Goal: Task Accomplishment & Management: Use online tool/utility

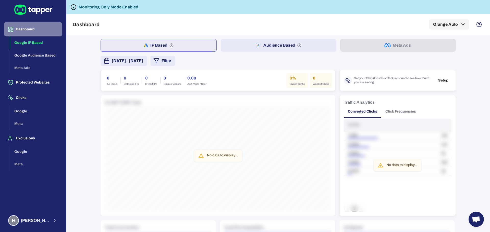
click at [32, 28] on button "Dashboard" at bounding box center [33, 29] width 58 height 14
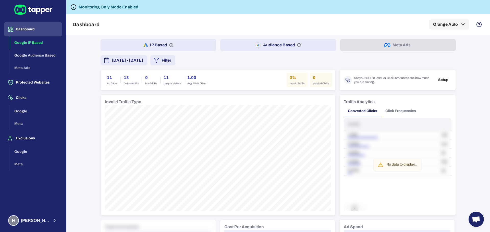
drag, startPoint x: 32, startPoint y: 42, endPoint x: 36, endPoint y: 47, distance: 6.9
click at [32, 42] on button "Google IP Based" at bounding box center [36, 42] width 52 height 13
click at [34, 53] on button "Google Audience Based" at bounding box center [36, 55] width 52 height 13
click at [28, 67] on div "Google IP Based Google Audience Based Meta Ads" at bounding box center [36, 55] width 52 height 38
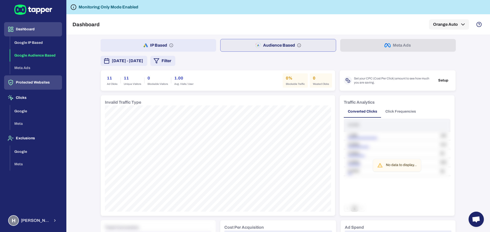
click at [28, 82] on button "Protected Websites" at bounding box center [33, 83] width 58 height 14
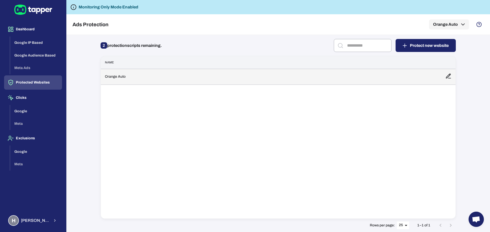
click at [164, 75] on td "Orange Auto" at bounding box center [271, 77] width 340 height 16
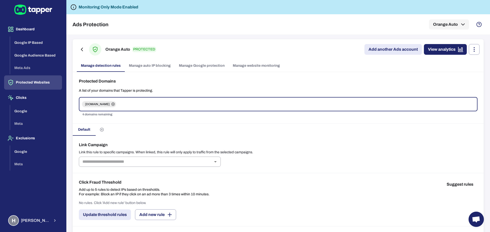
click at [40, 81] on button "Protected Websites" at bounding box center [33, 83] width 58 height 14
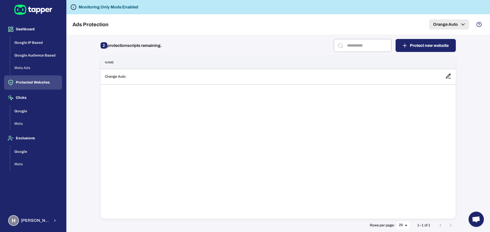
click at [464, 22] on icon "button" at bounding box center [463, 24] width 6 height 6
click at [481, 80] on div at bounding box center [245, 116] width 490 height 232
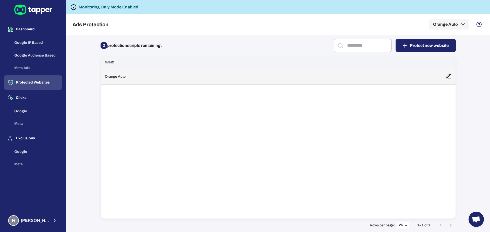
click at [311, 76] on td "Orange Auto" at bounding box center [271, 77] width 340 height 16
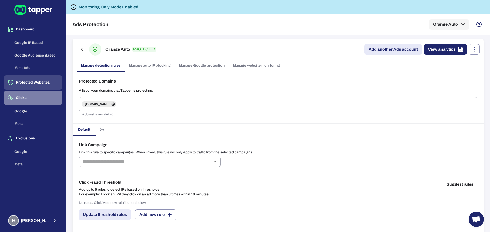
click at [21, 96] on button "Clicks" at bounding box center [33, 98] width 58 height 14
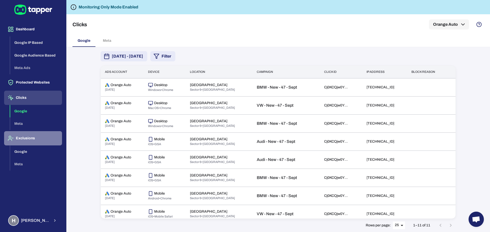
click at [22, 141] on button "Exclusions" at bounding box center [33, 138] width 58 height 14
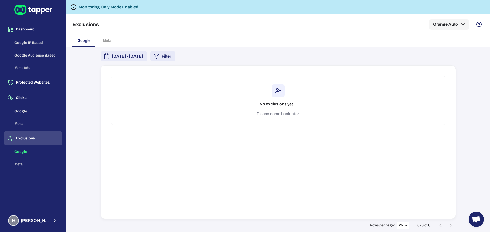
click at [29, 151] on button "Google" at bounding box center [36, 152] width 52 height 13
click at [31, 41] on button "Google IP Based" at bounding box center [36, 42] width 52 height 13
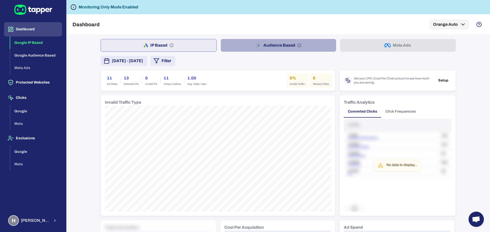
click at [289, 40] on button "Audience Based" at bounding box center [279, 45] width 116 height 13
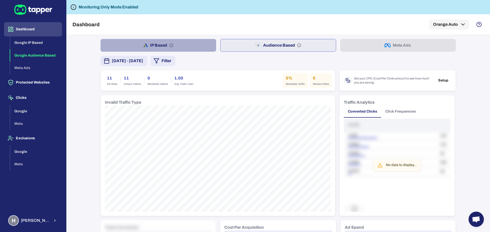
click at [177, 45] on button "IP Based" at bounding box center [159, 45] width 116 height 13
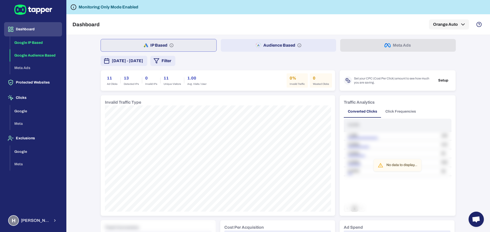
click at [29, 57] on button "Google Audience Based" at bounding box center [36, 55] width 52 height 13
click at [34, 43] on button "Google IP Based" at bounding box center [36, 42] width 52 height 13
click at [37, 216] on div "H Hamid Moaref" at bounding box center [29, 221] width 42 height 11
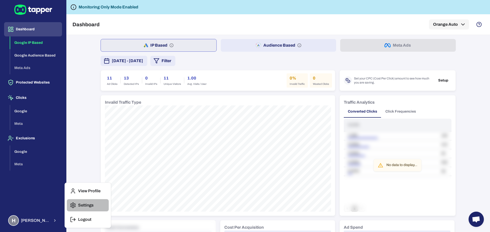
click at [87, 201] on button "Settings" at bounding box center [88, 205] width 42 height 12
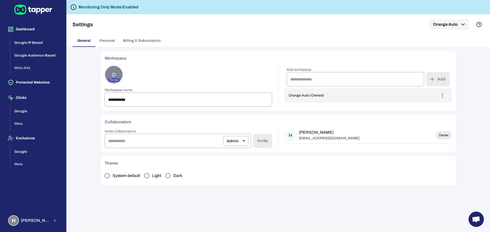
click at [113, 42] on span "Personal" at bounding box center [106, 41] width 15 height 5
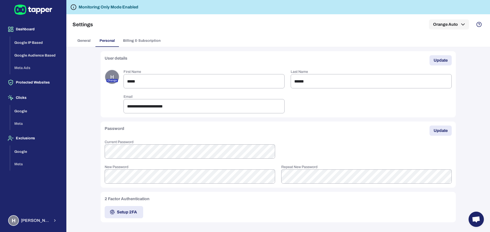
click at [145, 37] on button "Billing & Subscription" at bounding box center [142, 41] width 46 height 12
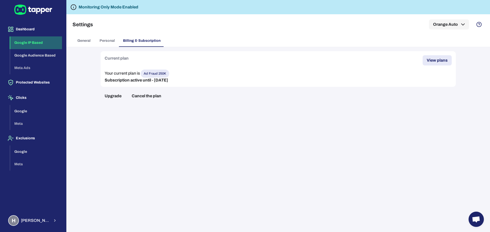
click at [27, 39] on button "Google IP Based" at bounding box center [36, 42] width 52 height 13
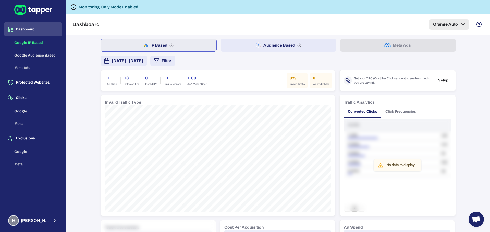
click at [444, 24] on button "Orange Auto" at bounding box center [449, 24] width 40 height 10
click at [462, 41] on icon "button" at bounding box center [460, 42] width 6 height 6
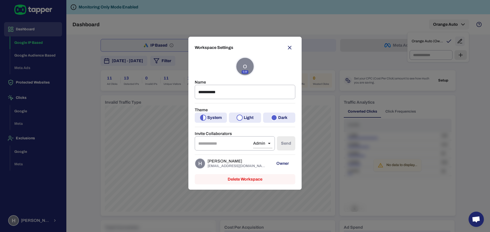
click at [293, 49] on button "button" at bounding box center [289, 47] width 11 height 11
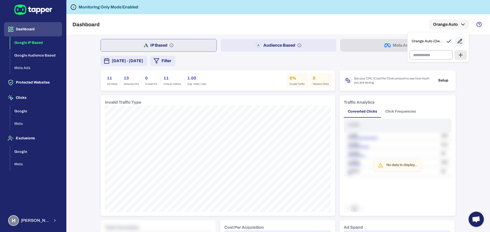
click at [376, 59] on div at bounding box center [245, 116] width 490 height 232
click at [43, 12] on icon at bounding box center [43, 11] width 4 height 6
click at [174, 42] on button "IP Based" at bounding box center [159, 45] width 116 height 13
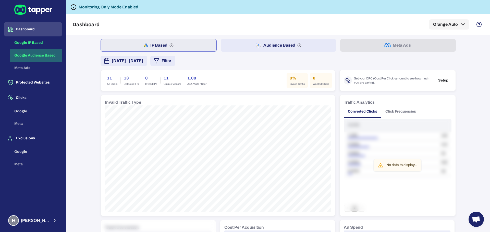
click at [23, 57] on button "Google Audience Based" at bounding box center [36, 55] width 52 height 13
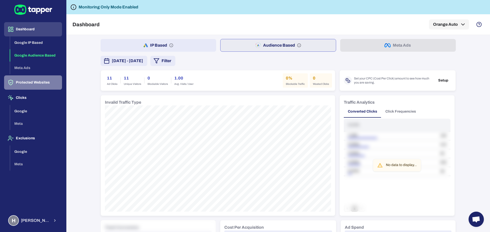
click at [29, 89] on button "Protected Websites" at bounding box center [33, 83] width 58 height 14
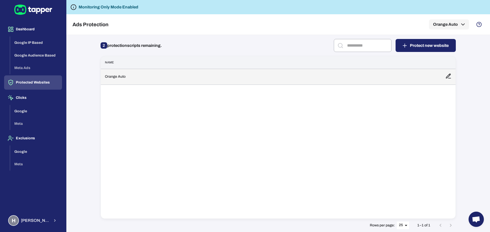
click at [155, 76] on td "Orange Auto" at bounding box center [271, 77] width 340 height 16
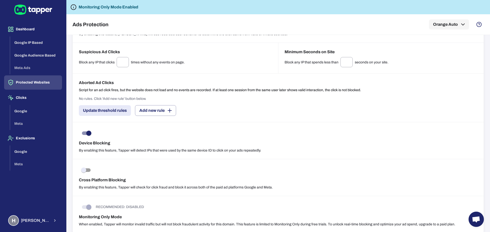
scroll to position [404, 0]
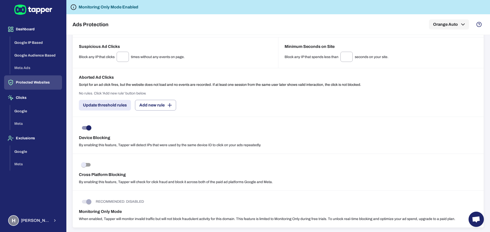
click at [89, 203] on span at bounding box center [86, 202] width 9 height 4
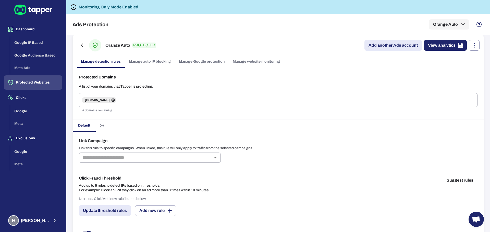
scroll to position [0, 0]
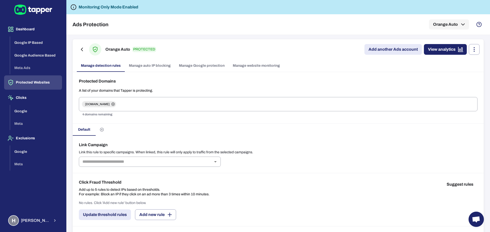
click at [141, 67] on link "Manage auto IP blocking" at bounding box center [150, 66] width 50 height 12
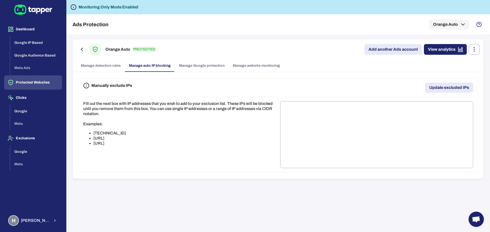
click at [188, 66] on link "Manage Google protection" at bounding box center [202, 66] width 54 height 12
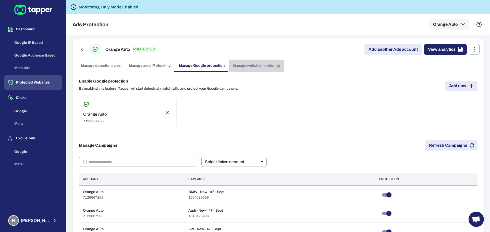
click at [253, 69] on link "Manage website monitoring" at bounding box center [256, 66] width 55 height 12
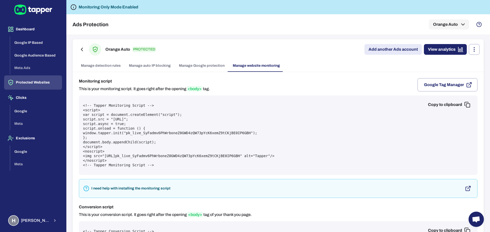
click at [207, 65] on link "Manage Google protection" at bounding box center [202, 66] width 54 height 12
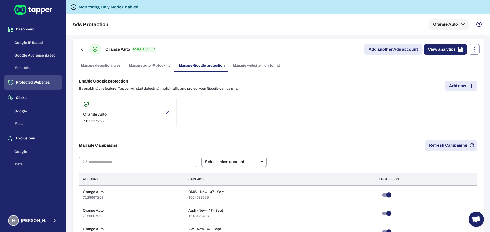
click at [146, 65] on link "Manage auto IP blocking" at bounding box center [150, 66] width 50 height 12
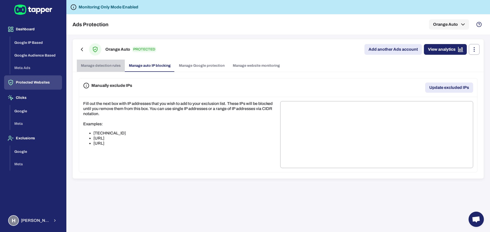
click at [102, 67] on link "Manage detection rules" at bounding box center [101, 66] width 48 height 12
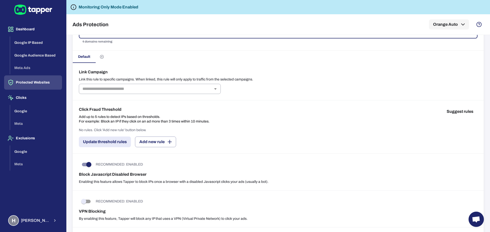
scroll to position [85, 0]
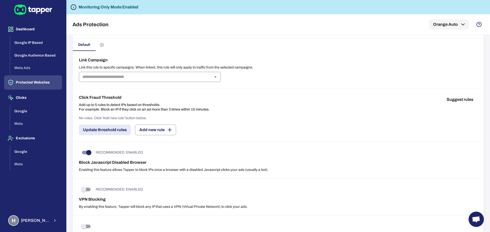
click at [218, 79] on icon "Open" at bounding box center [215, 77] width 6 height 6
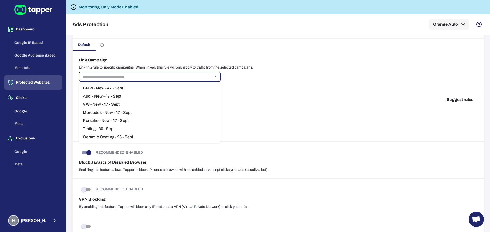
click at [316, 77] on div "Link Campaign Link this rule to specific campaigns. When linked, this rule will…" at bounding box center [278, 70] width 411 height 38
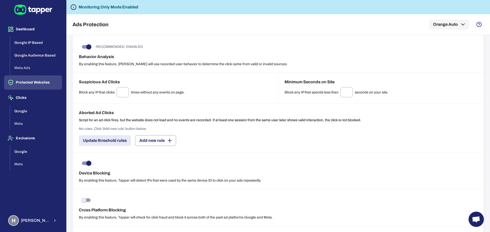
scroll to position [404, 0]
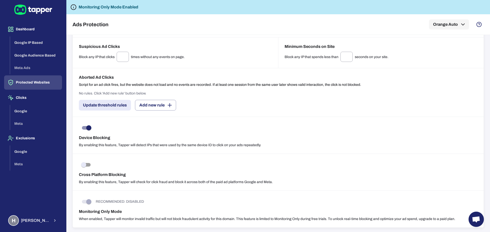
click at [85, 203] on span at bounding box center [86, 202] width 9 height 4
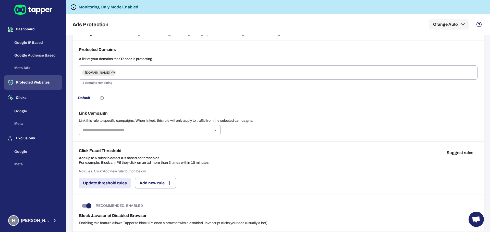
scroll to position [0, 0]
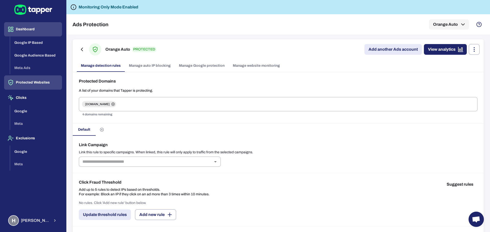
click at [24, 34] on button "Dashboard" at bounding box center [33, 29] width 58 height 14
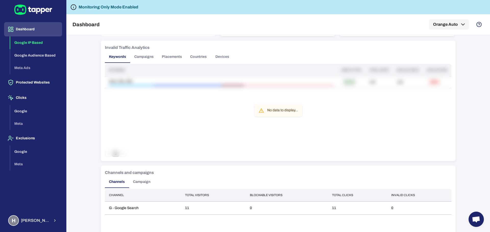
scroll to position [364, 0]
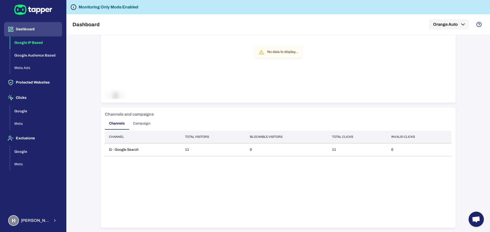
click at [144, 126] on button "Campaign" at bounding box center [142, 124] width 26 height 12
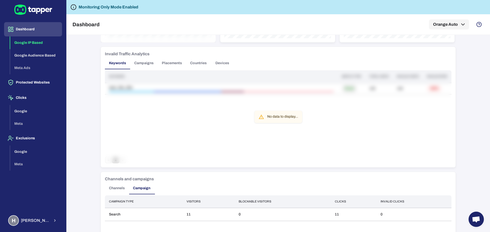
scroll to position [321, 0]
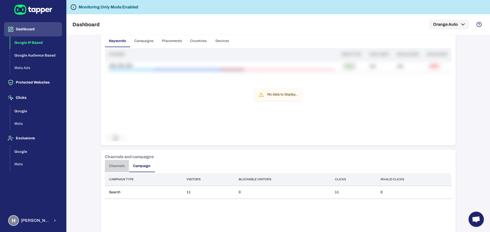
click at [120, 167] on button "Channels" at bounding box center [117, 166] width 24 height 12
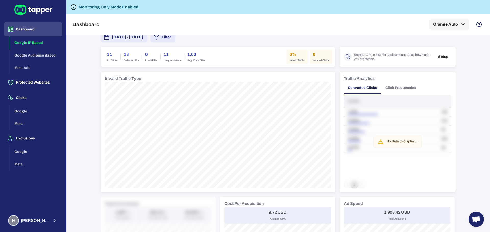
scroll to position [0, 0]
